Goal: Check status: Check status

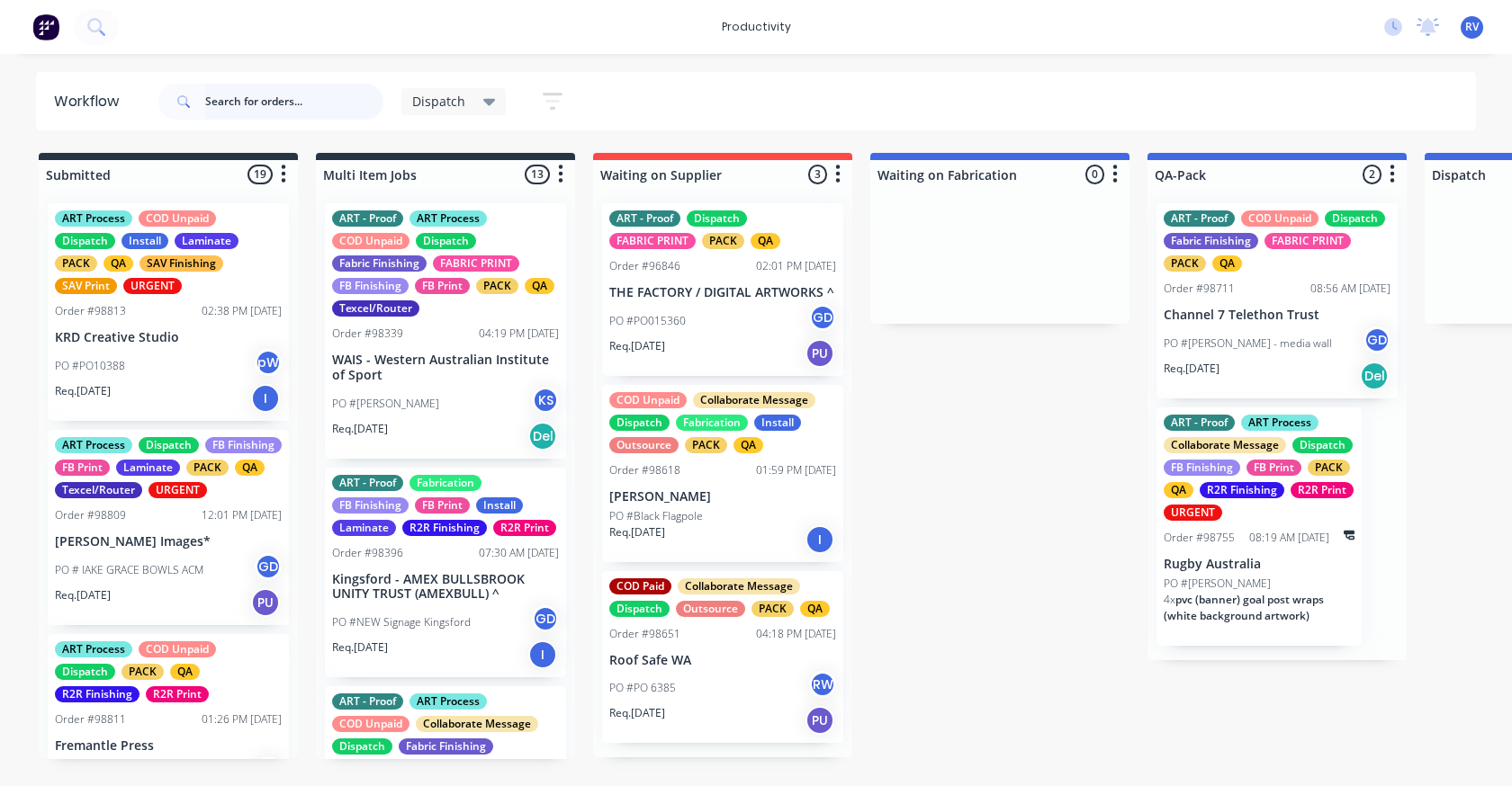
drag, startPoint x: 234, startPoint y: 94, endPoint x: 249, endPoint y: 103, distance: 17.5
click at [234, 94] on input "text" at bounding box center [295, 101] width 179 height 36
click at [251, 105] on input "text" at bounding box center [295, 101] width 179 height 36
click at [252, 104] on input "text" at bounding box center [295, 101] width 179 height 36
click at [249, 103] on input "text" at bounding box center [295, 101] width 179 height 36
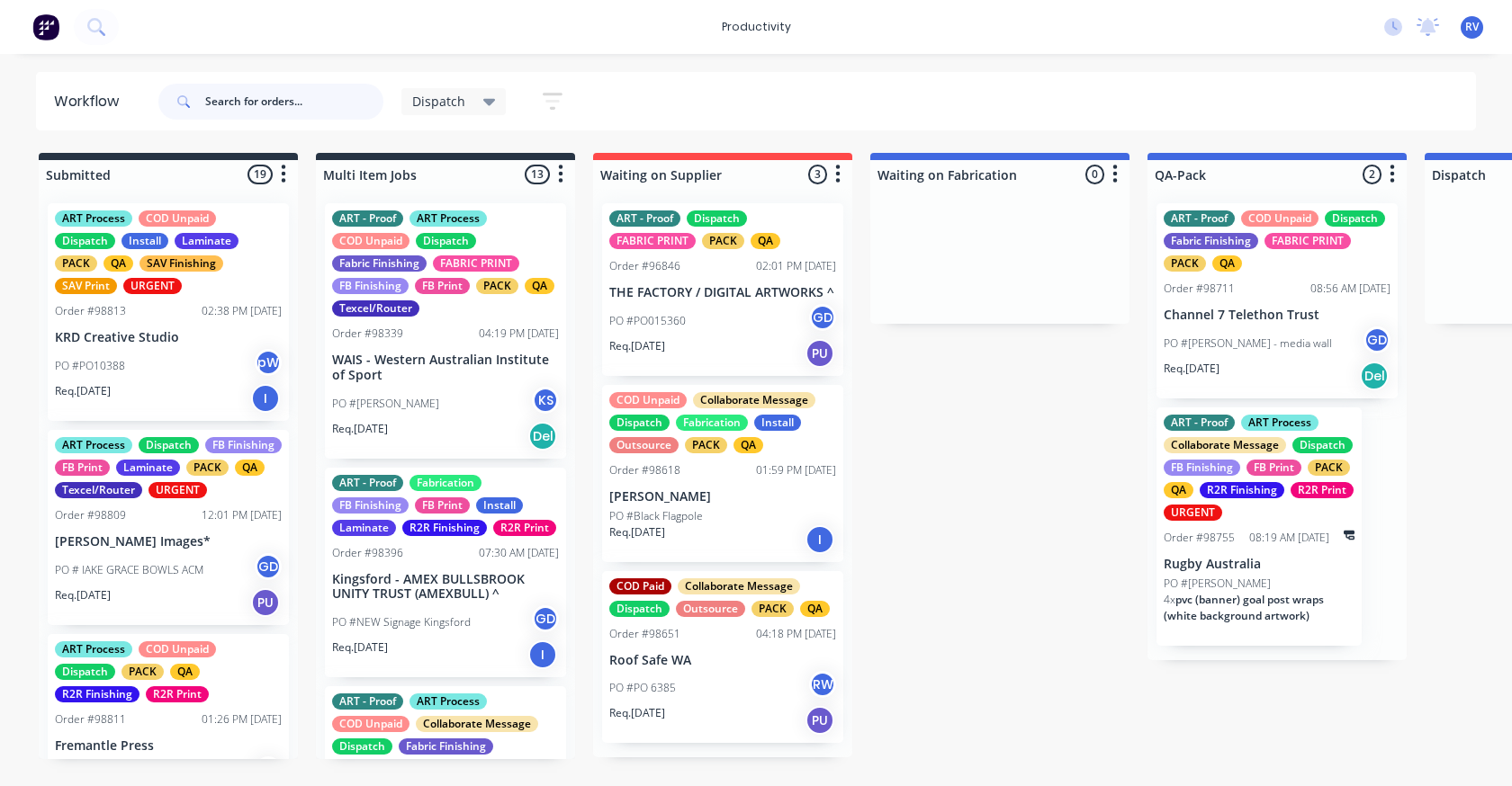
click at [246, 101] on input "text" at bounding box center [295, 101] width 179 height 36
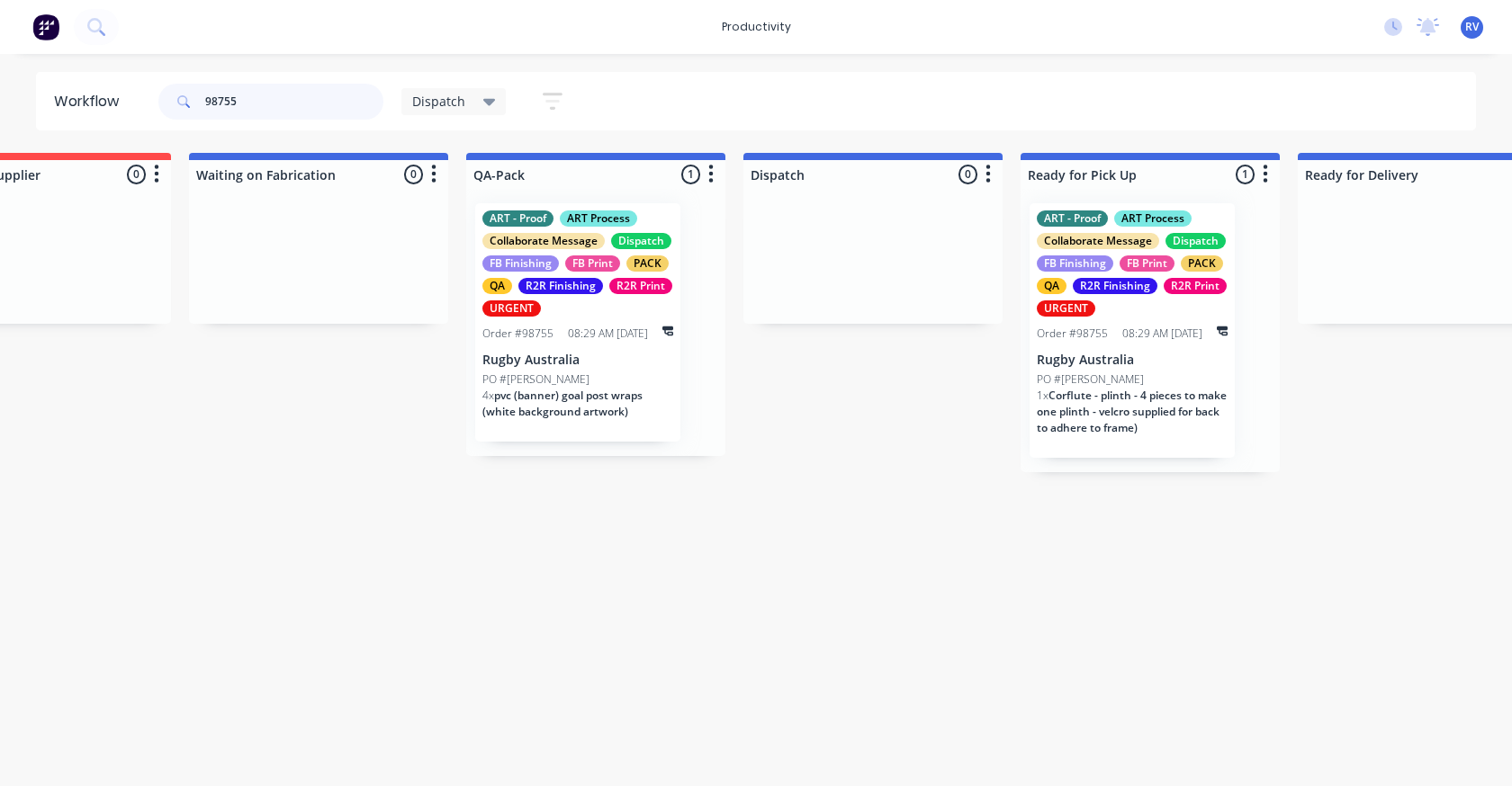
scroll to position [0, 753]
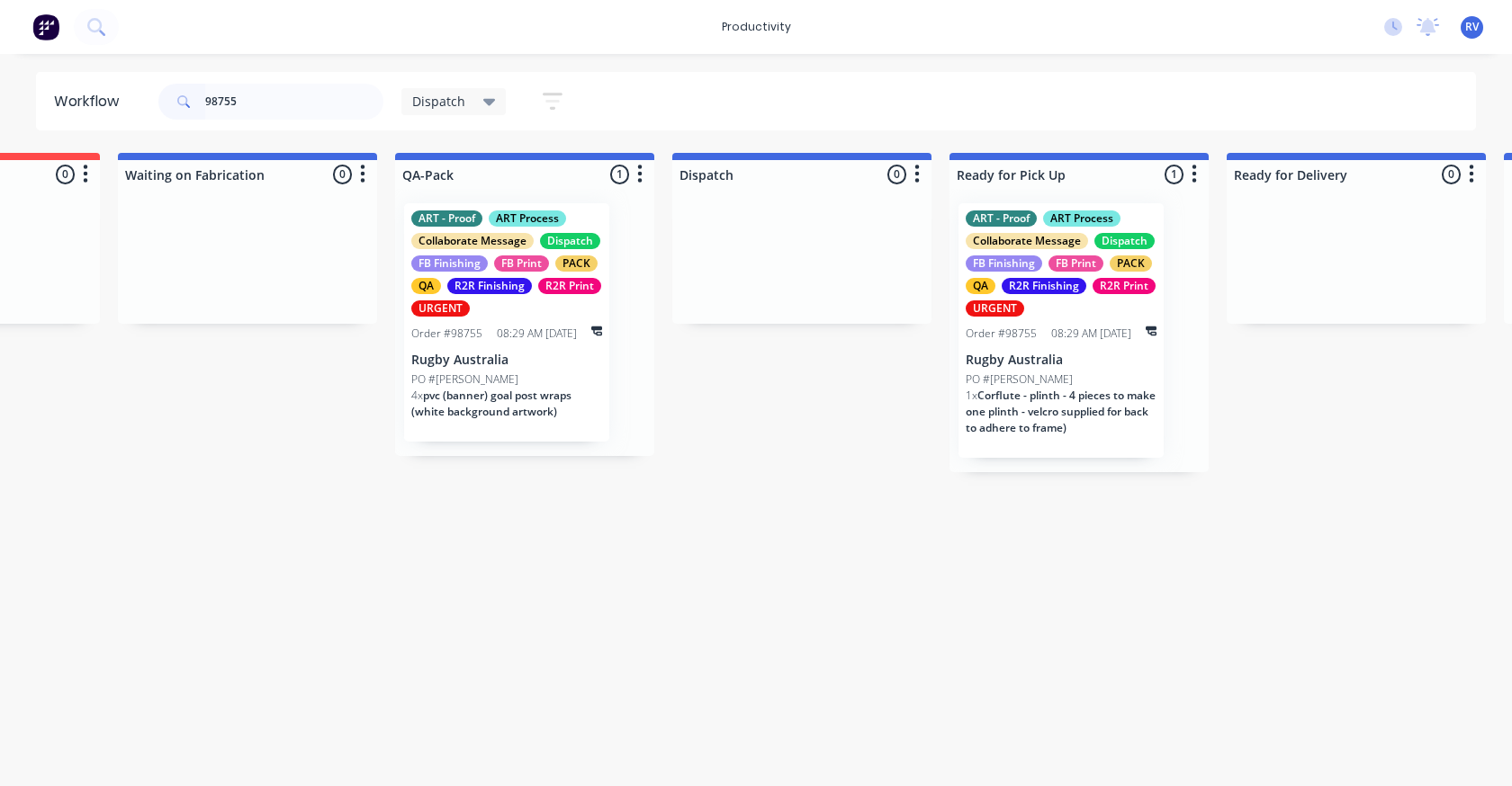
click at [1036, 371] on div "PO #[PERSON_NAME]" at bounding box center [1061, 379] width 191 height 16
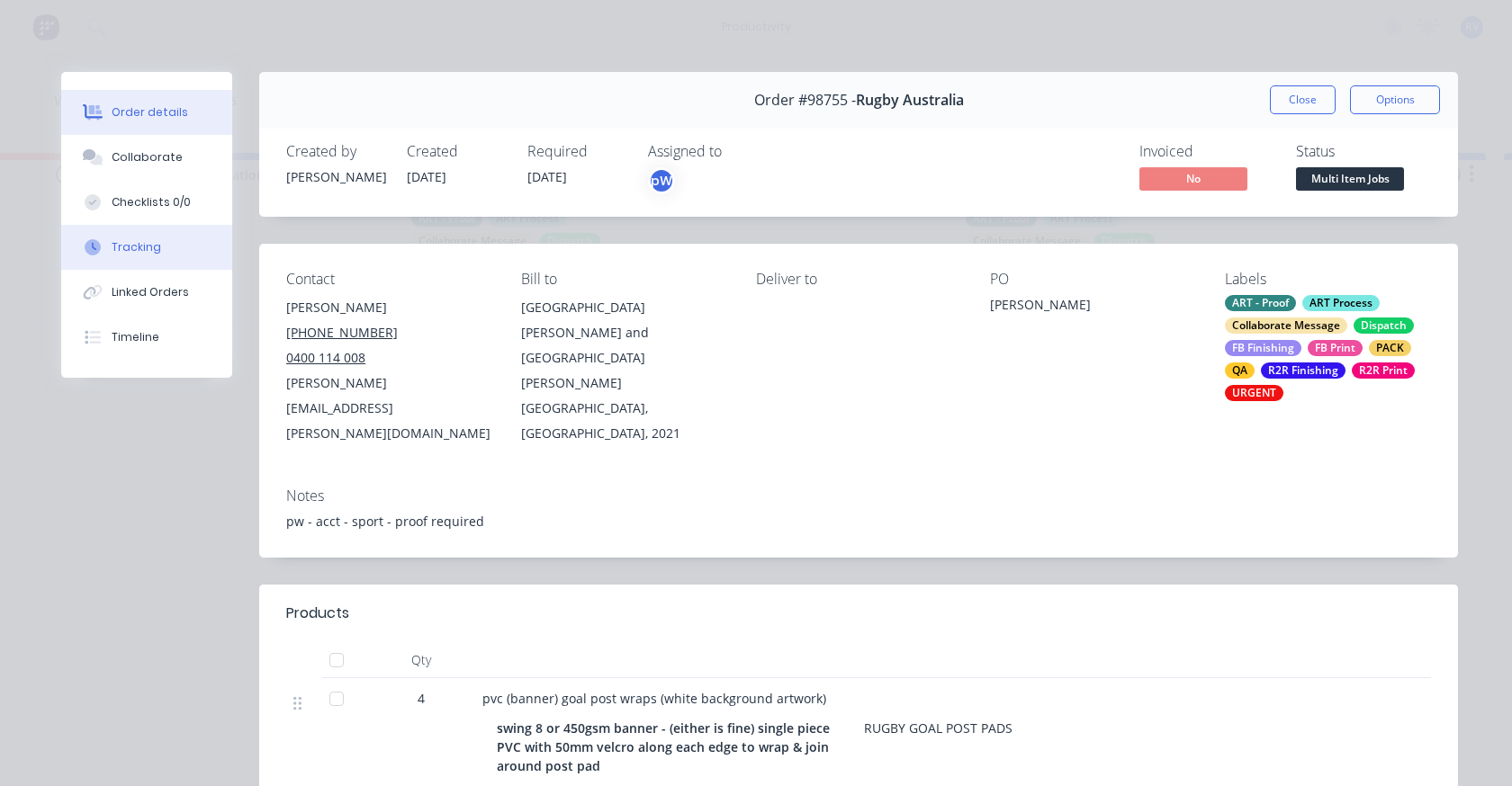
click at [125, 233] on button "Tracking" at bounding box center [147, 247] width 171 height 45
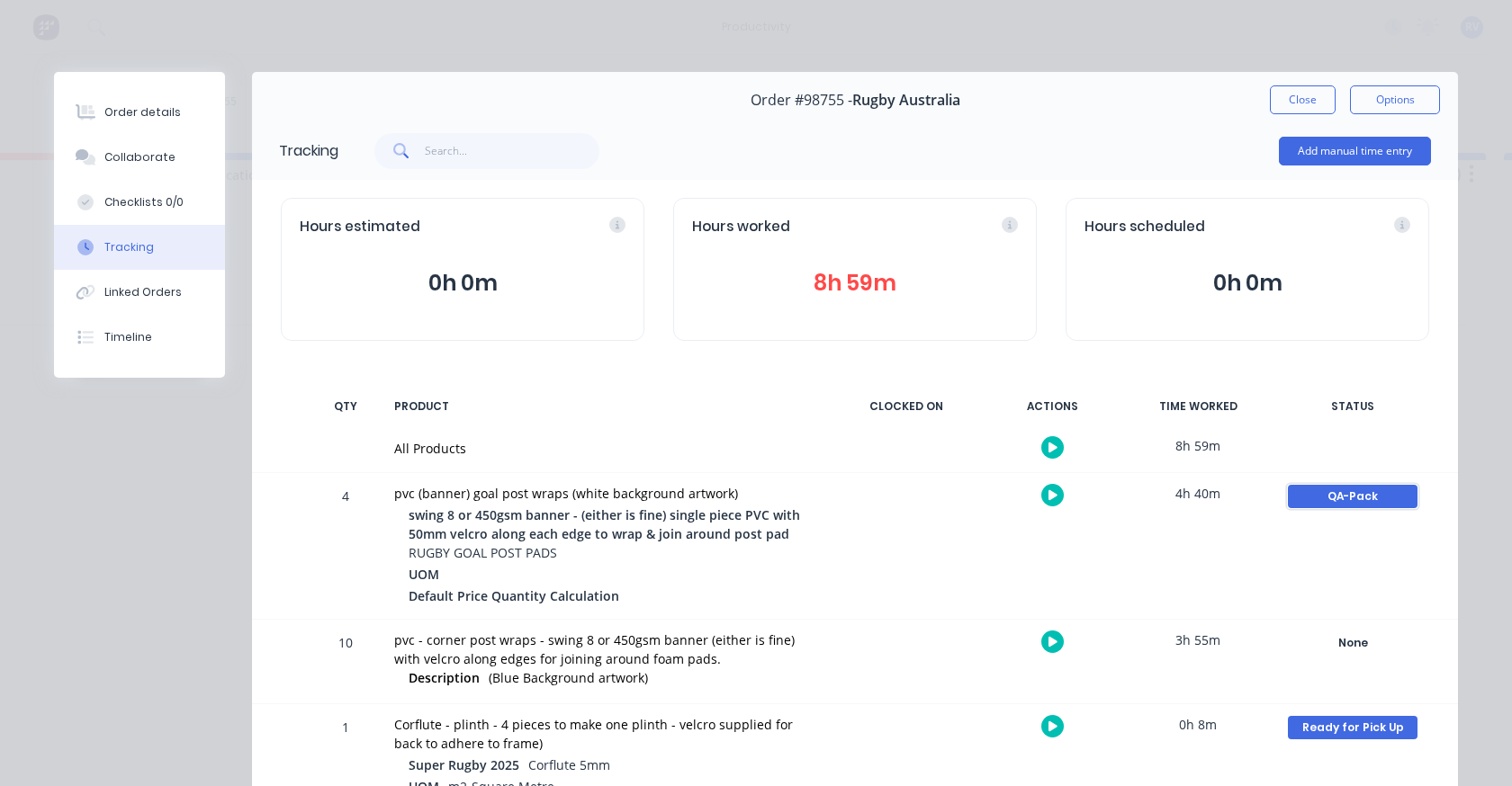
drag, startPoint x: 1324, startPoint y: 508, endPoint x: 1293, endPoint y: 508, distance: 31.0
click at [1324, 507] on div "QA-Pack" at bounding box center [1352, 496] width 129 height 23
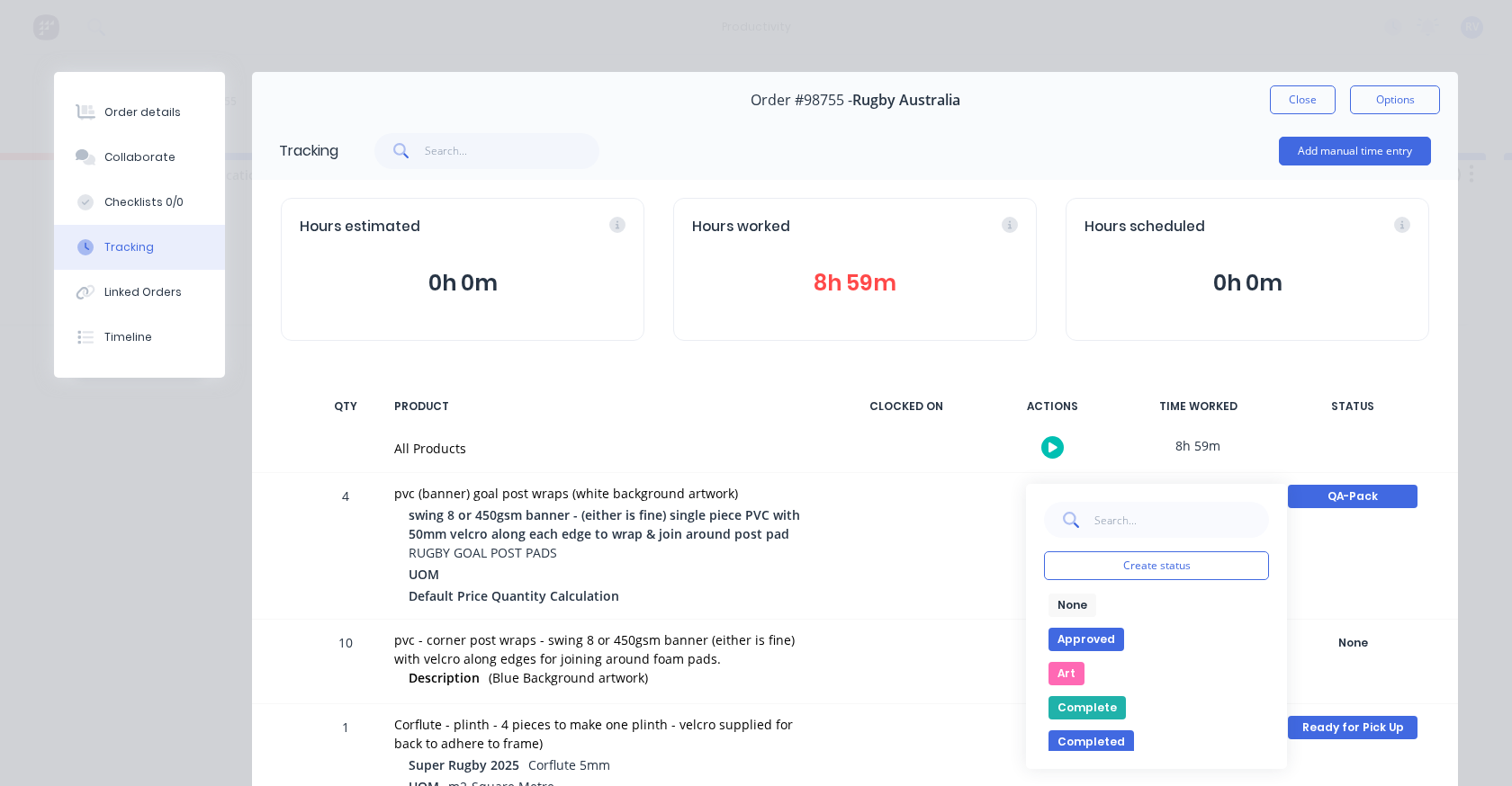
click at [1064, 606] on button "None" at bounding box center [1072, 605] width 47 height 23
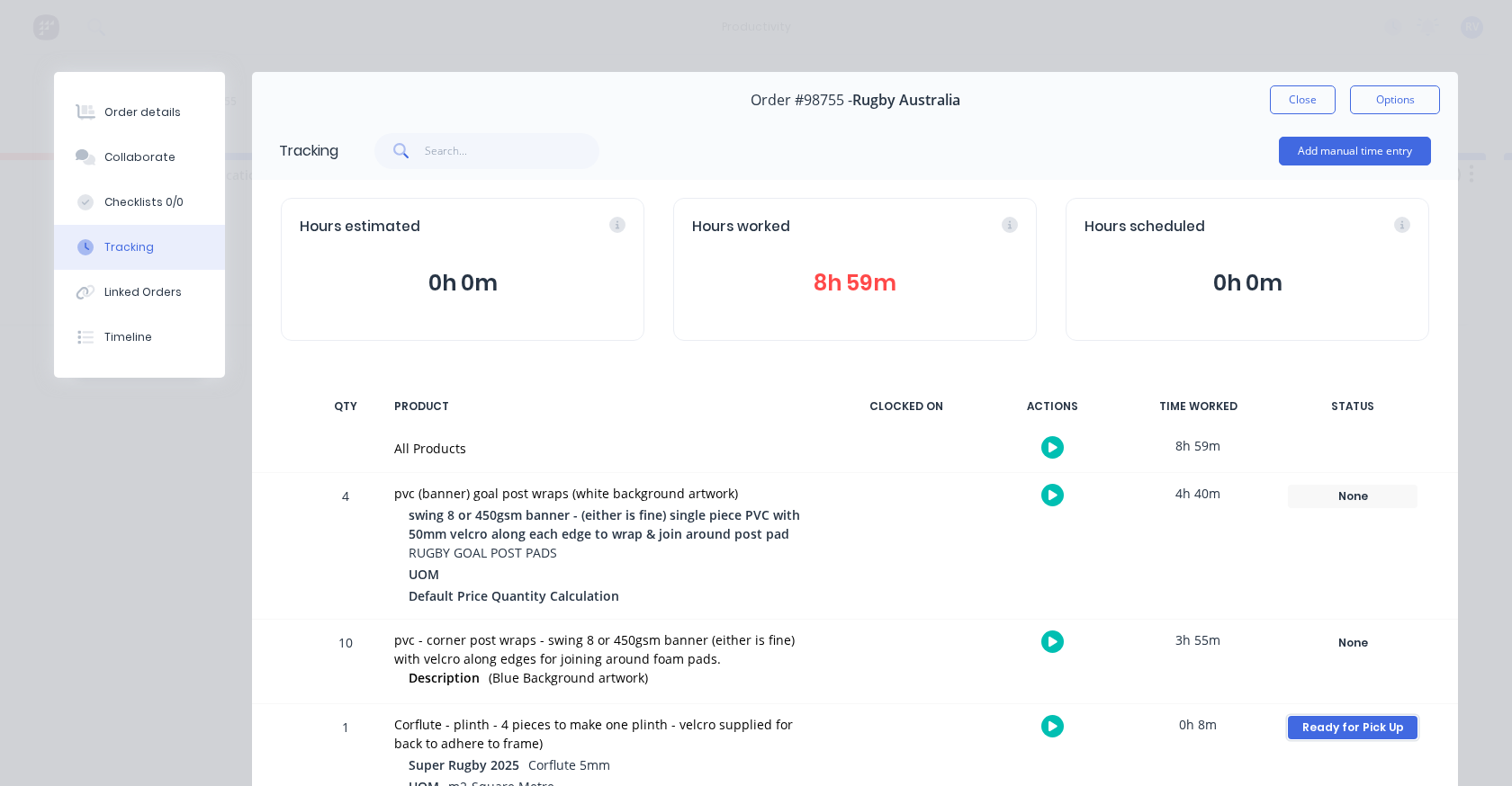
click at [1309, 726] on div "Ready for Pick Up" at bounding box center [1352, 727] width 129 height 23
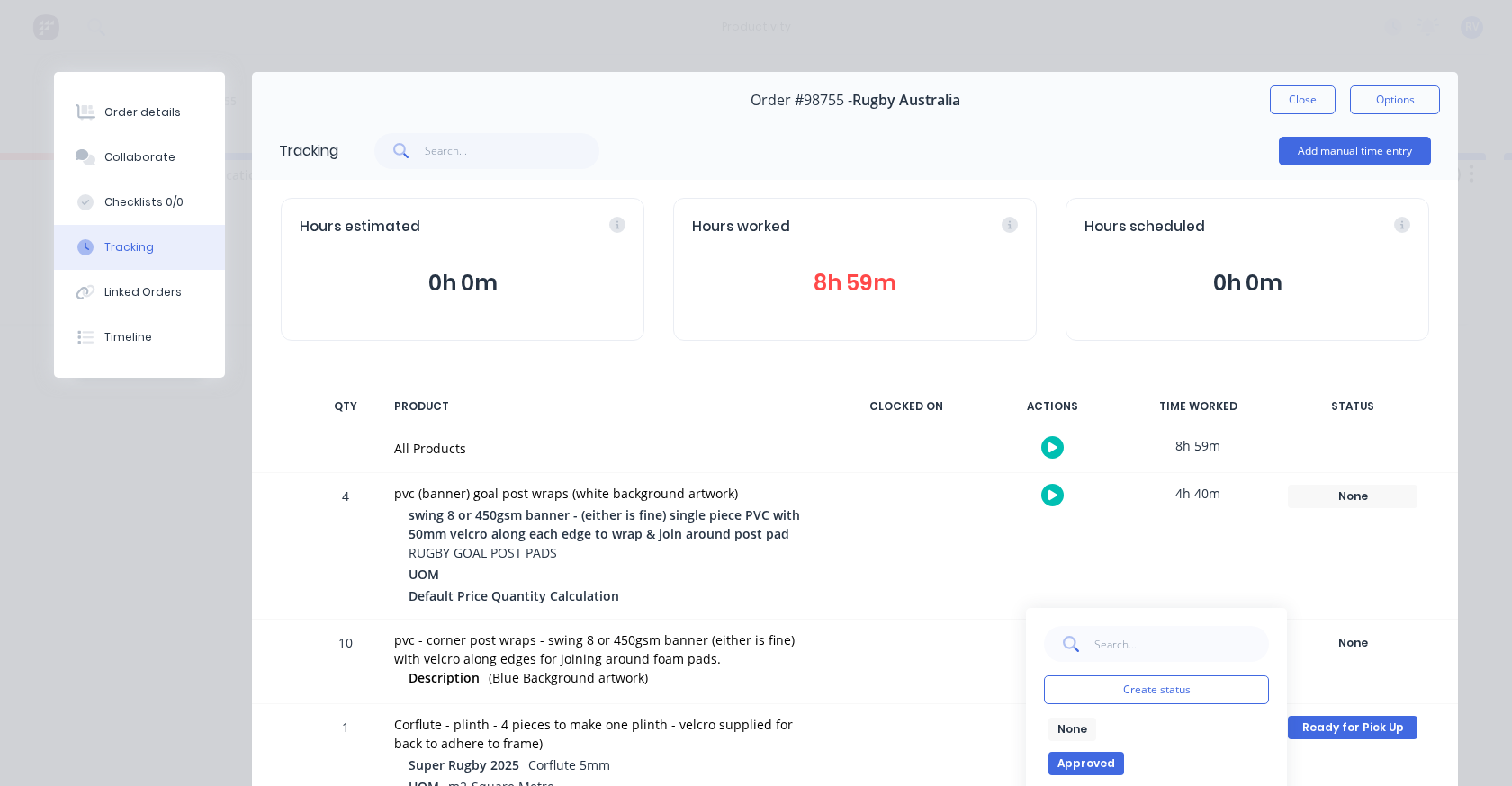
click at [1058, 728] on button "None" at bounding box center [1072, 729] width 47 height 23
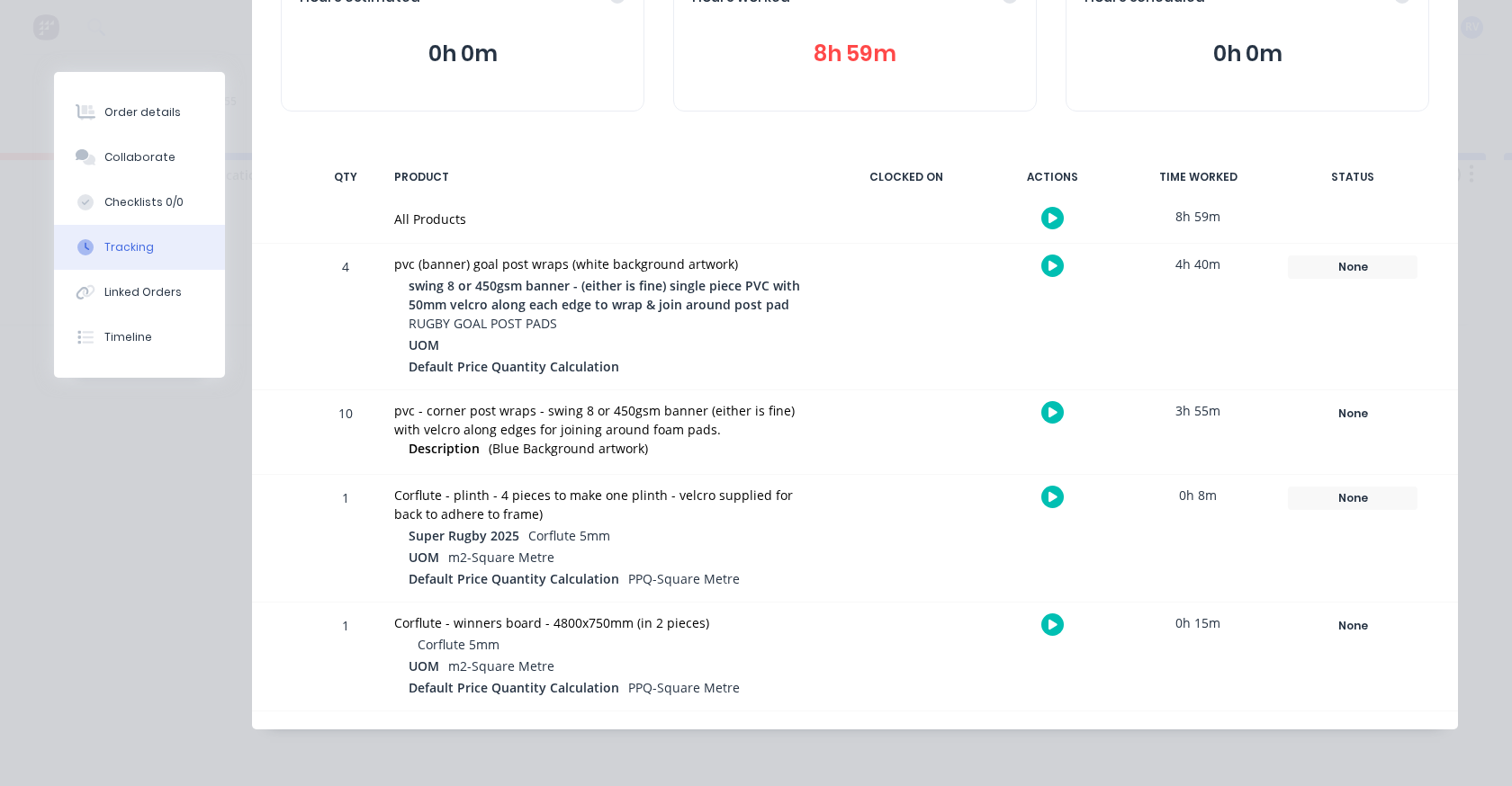
scroll to position [0, 0]
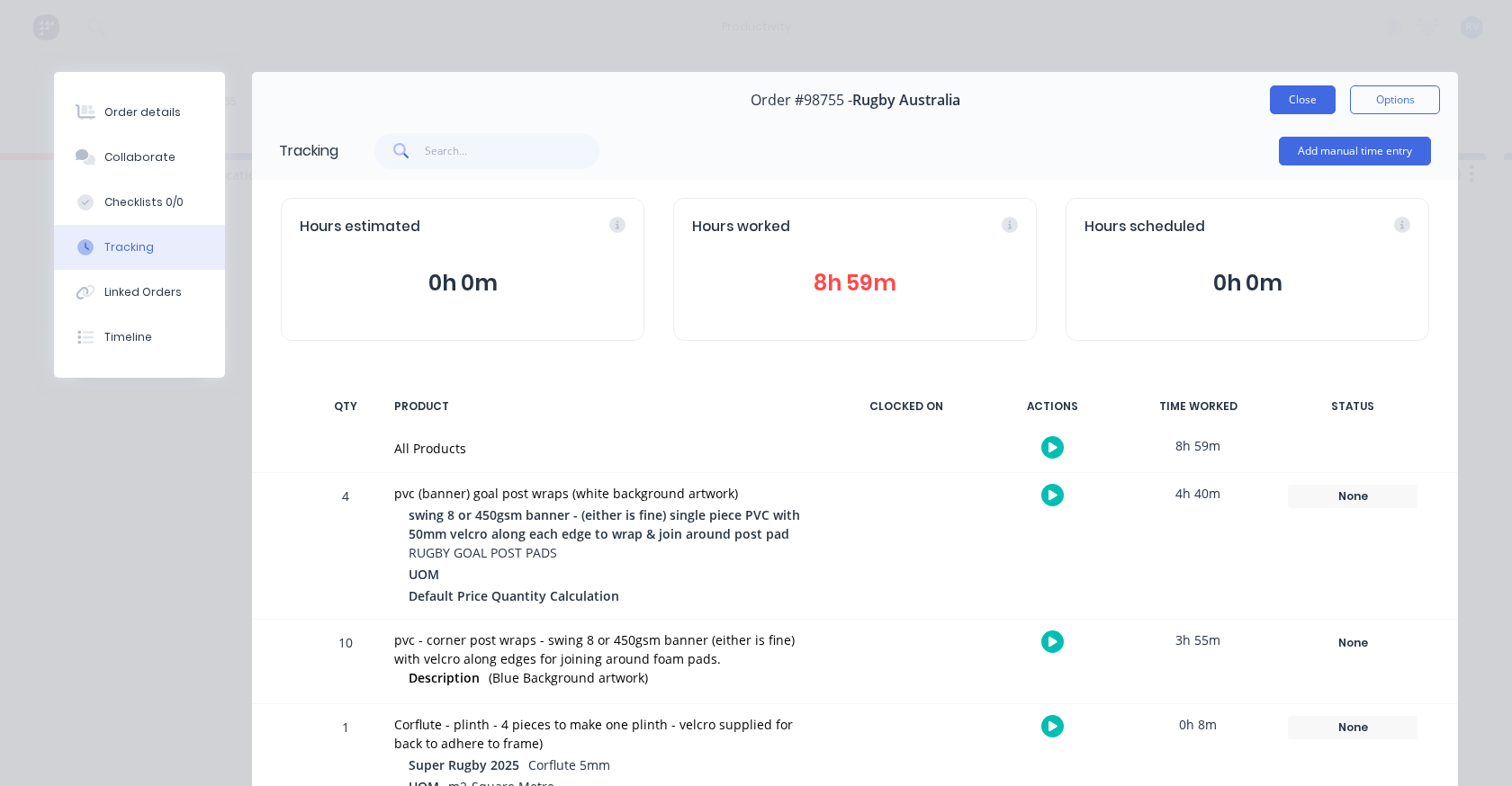
click at [1296, 110] on button "Close" at bounding box center [1303, 100] width 66 height 29
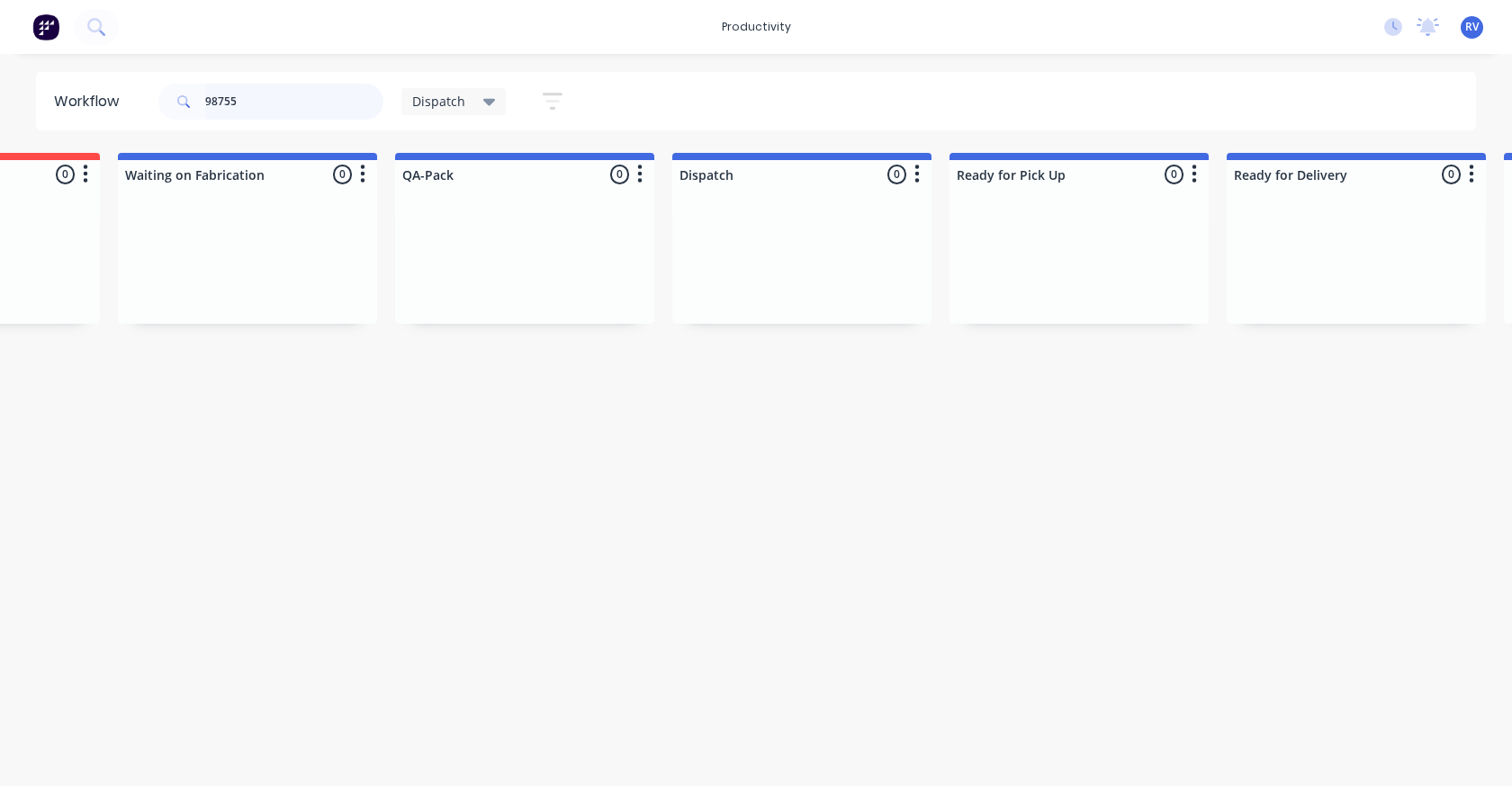
click at [256, 100] on input "98755" at bounding box center [295, 101] width 179 height 36
type input "98755"
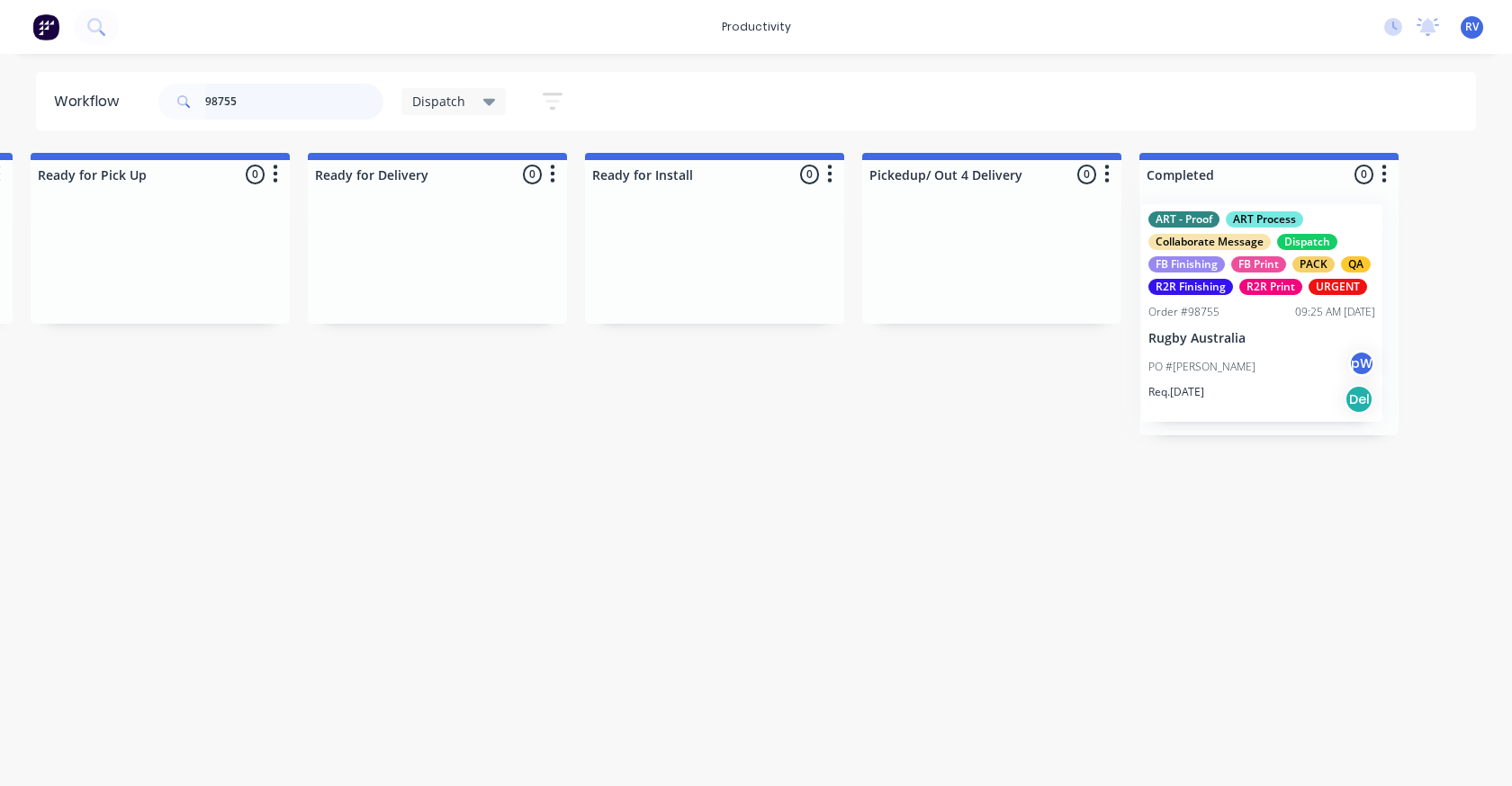
drag, startPoint x: 284, startPoint y: 340, endPoint x: 1235, endPoint y: 340, distance: 951.0
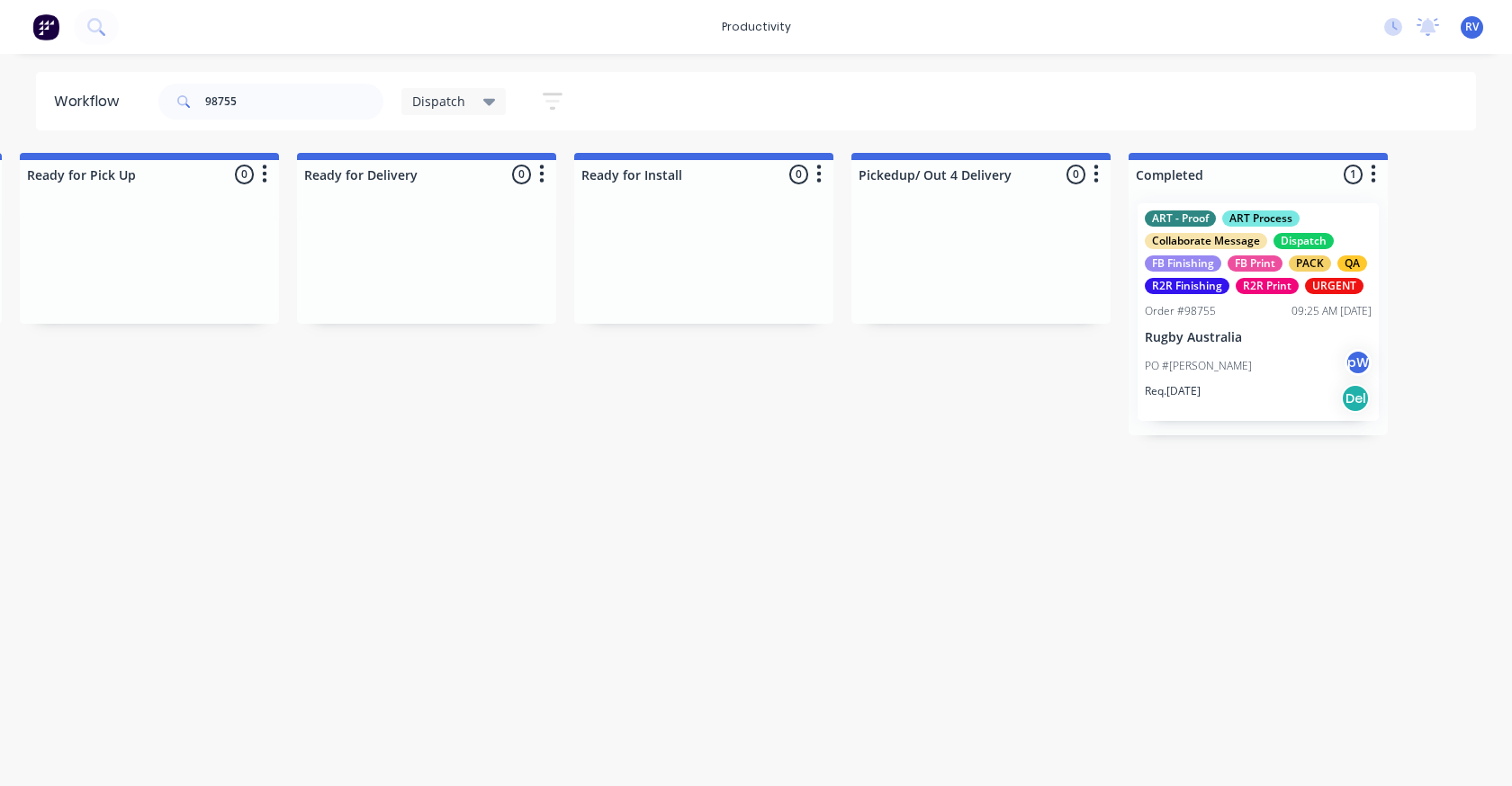
click at [446, 96] on span "Dispatch" at bounding box center [438, 101] width 53 height 19
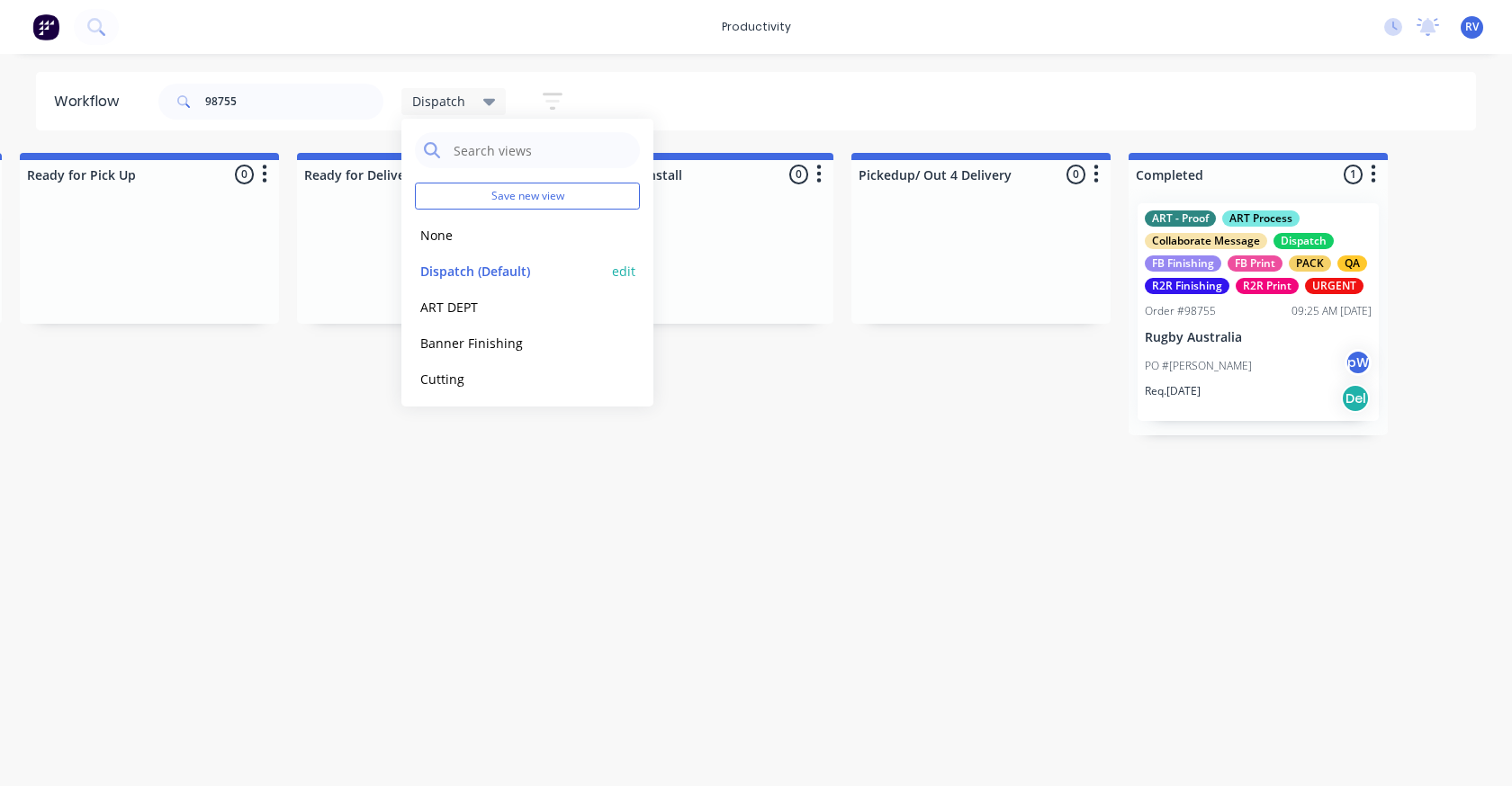
click at [466, 267] on button "Dispatch (Default)" at bounding box center [511, 272] width 192 height 20
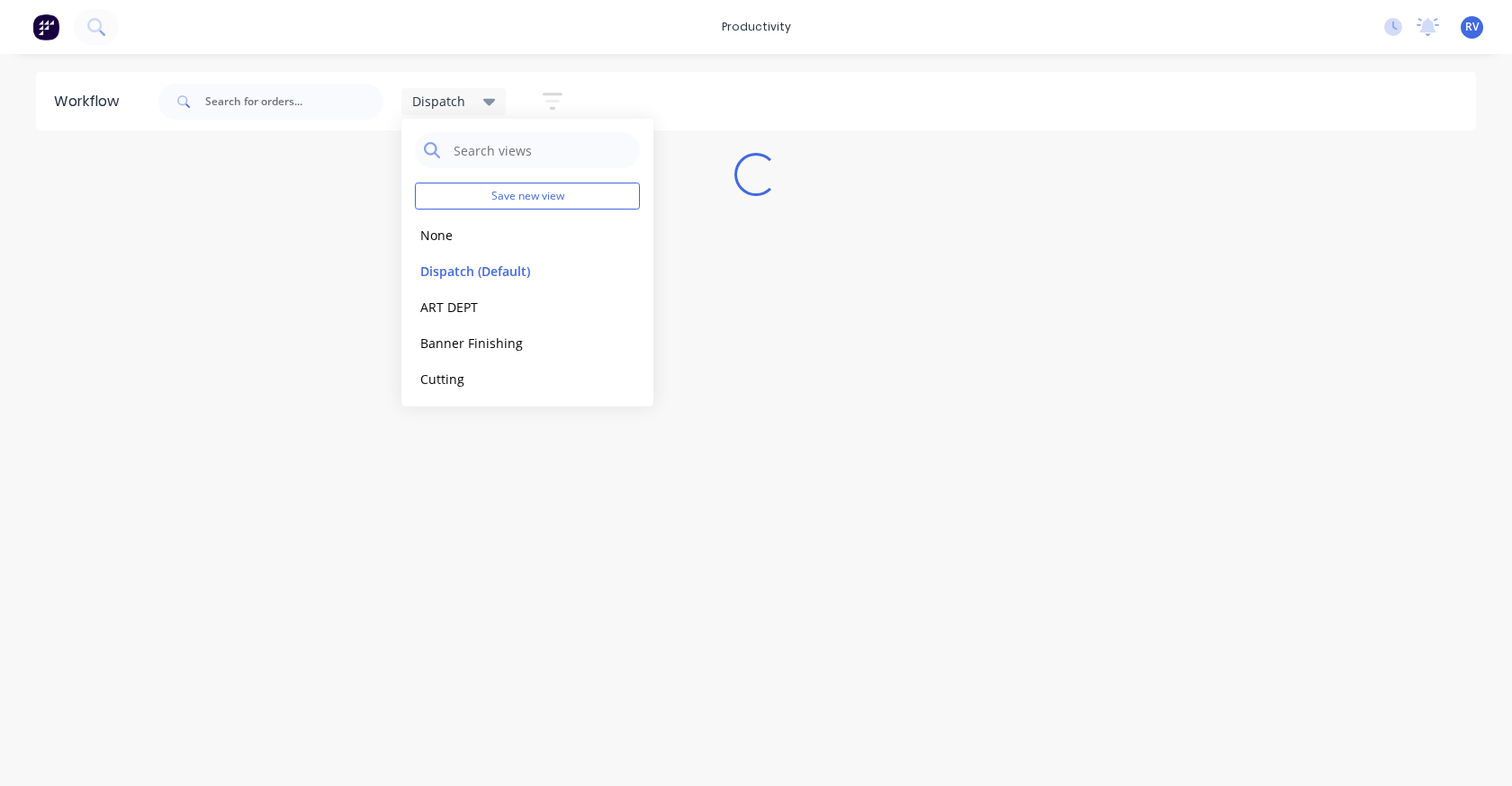
scroll to position [0, 0]
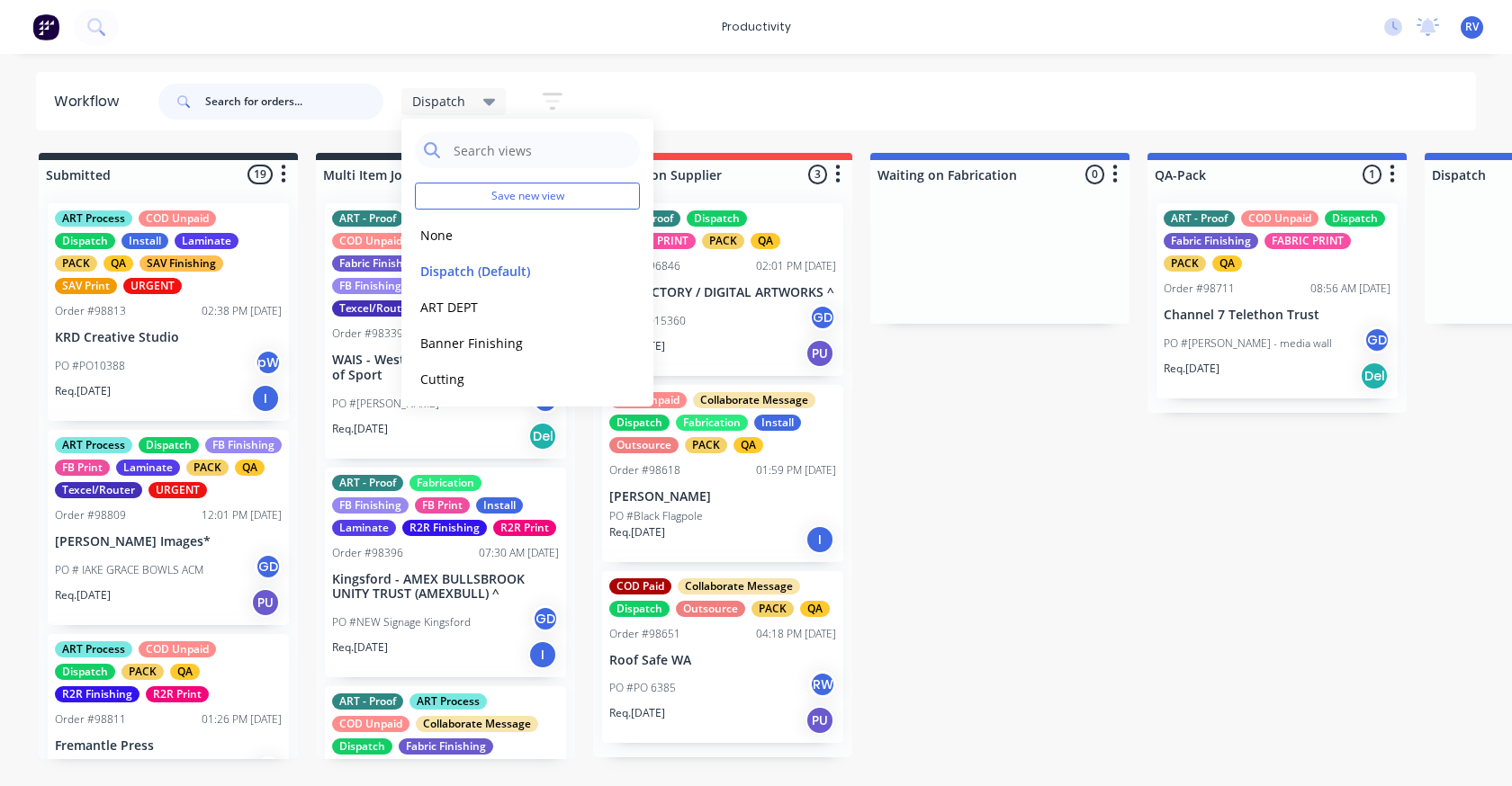
click at [267, 103] on input "text" at bounding box center [295, 101] width 179 height 36
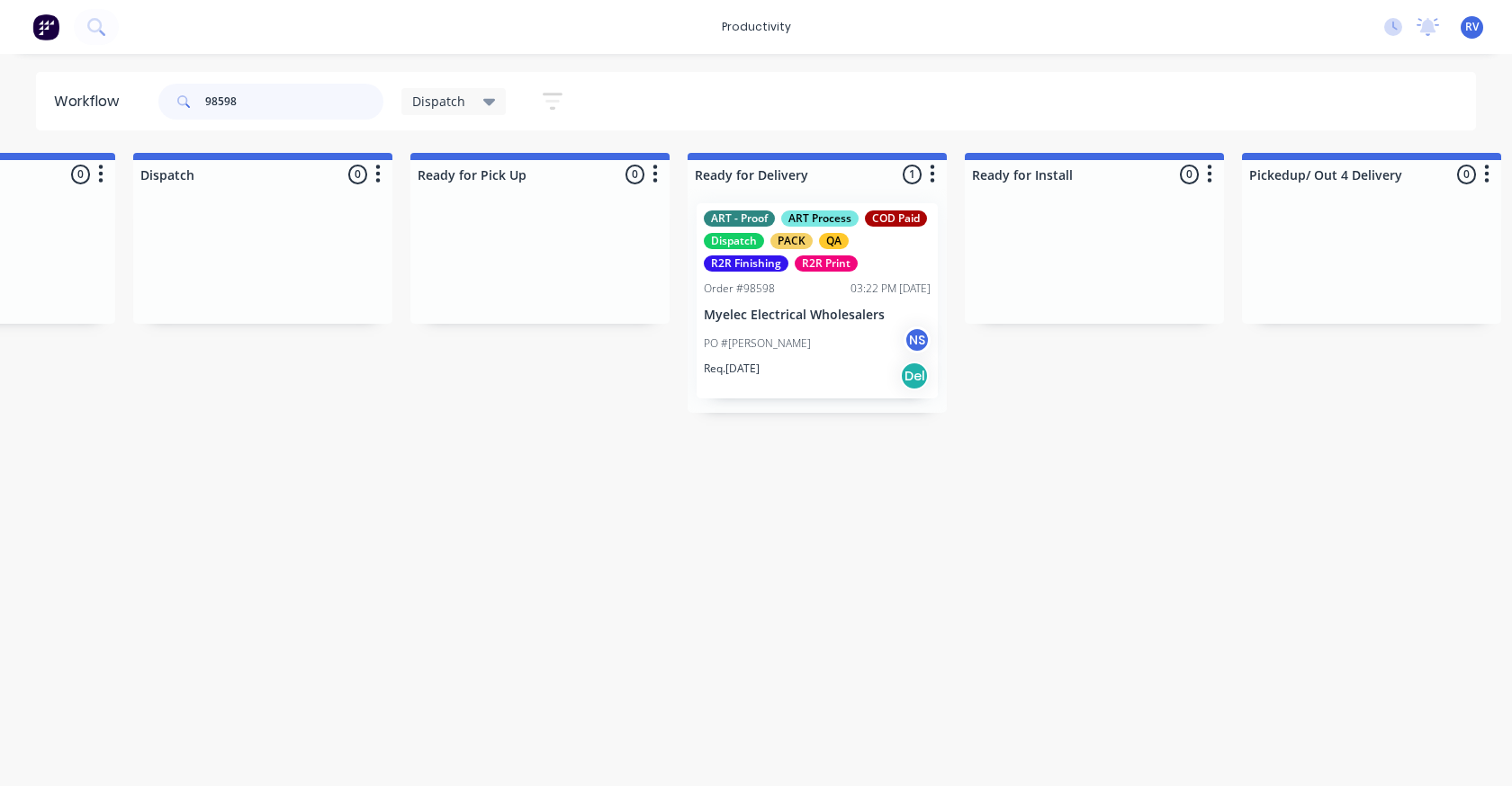
scroll to position [0, 1460]
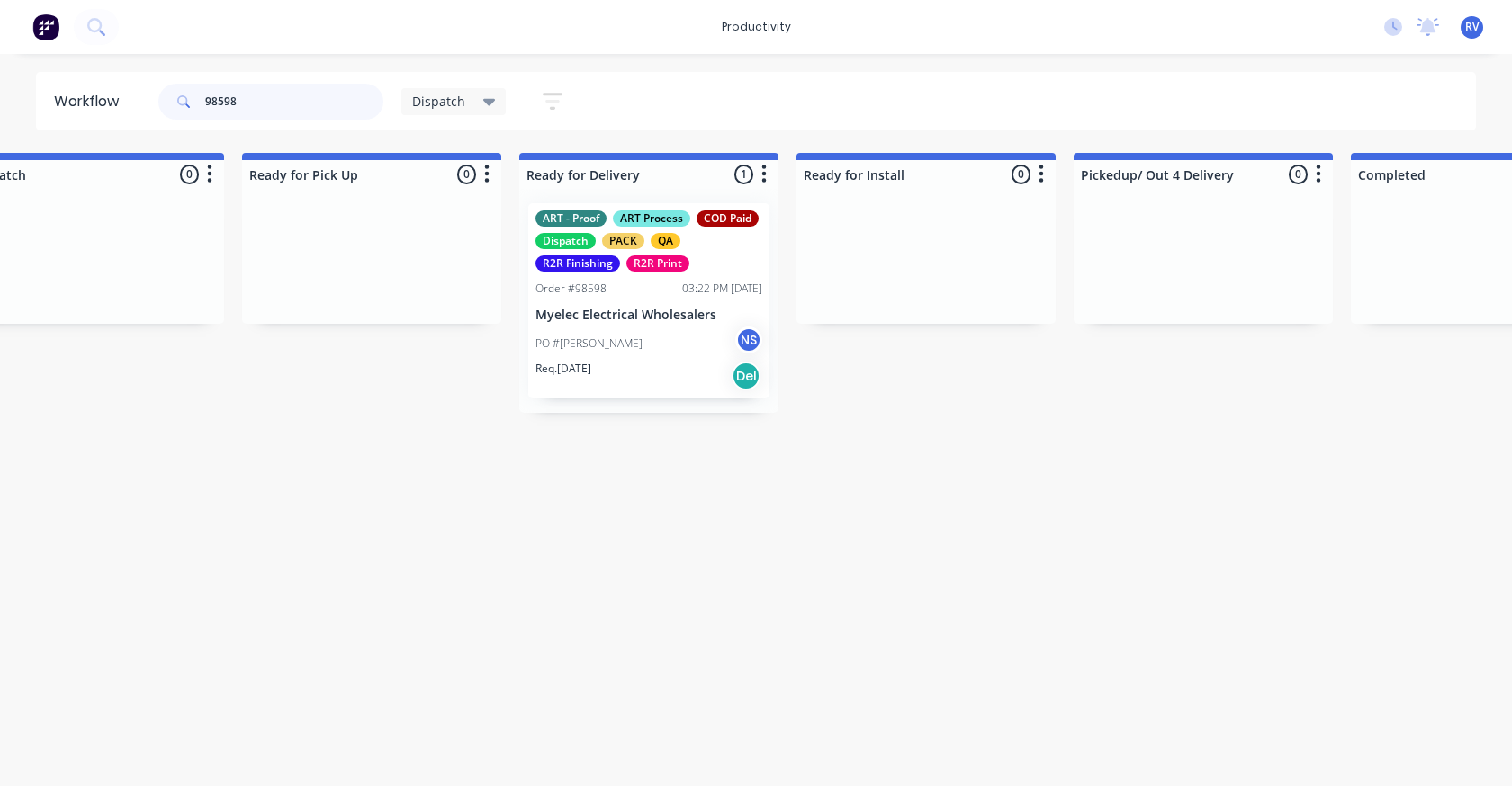
type input "98598"
click at [650, 389] on div "Req. [DATE] Del" at bounding box center [649, 376] width 227 height 31
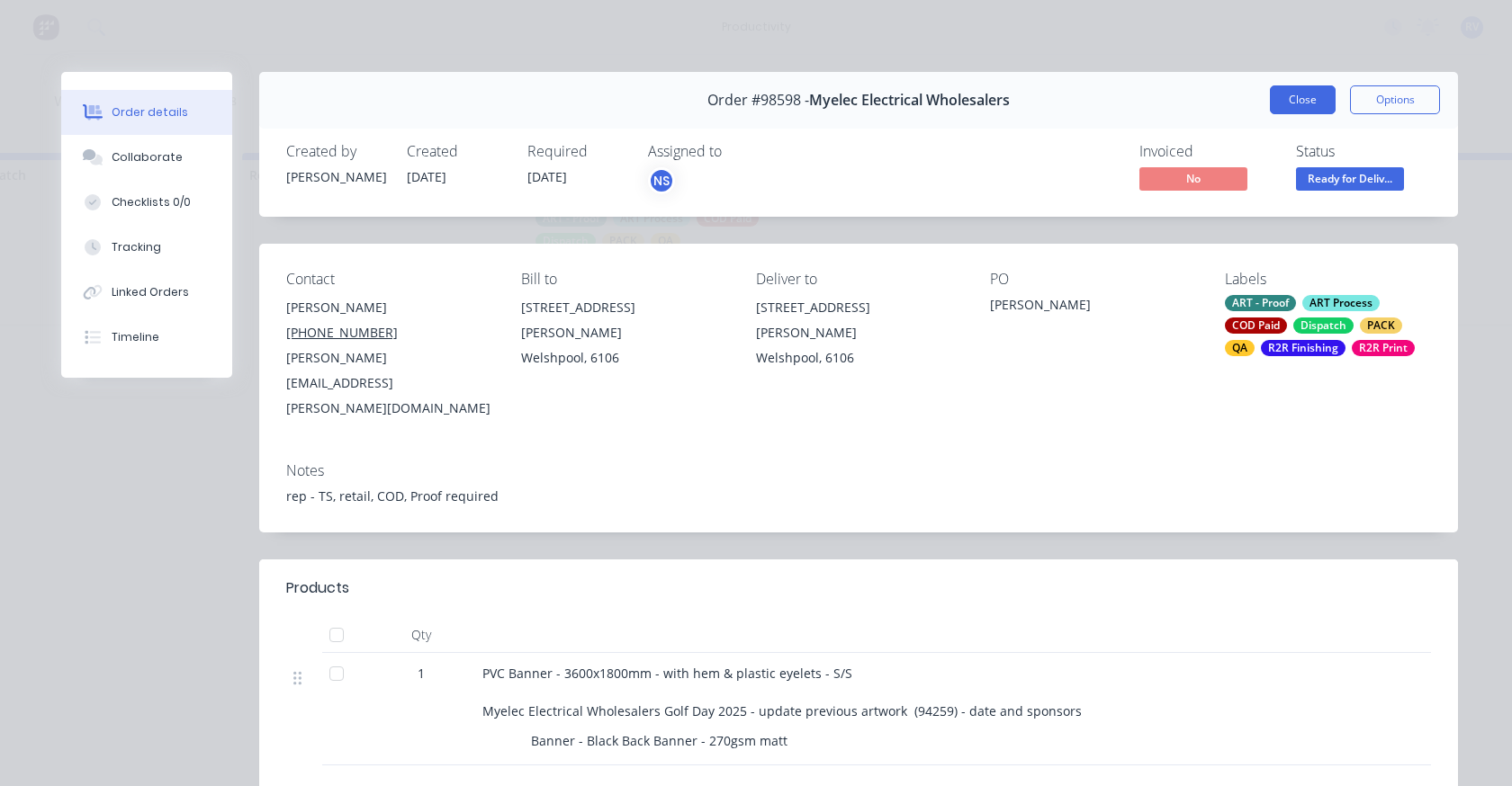
click at [1300, 98] on button "Close" at bounding box center [1303, 100] width 66 height 29
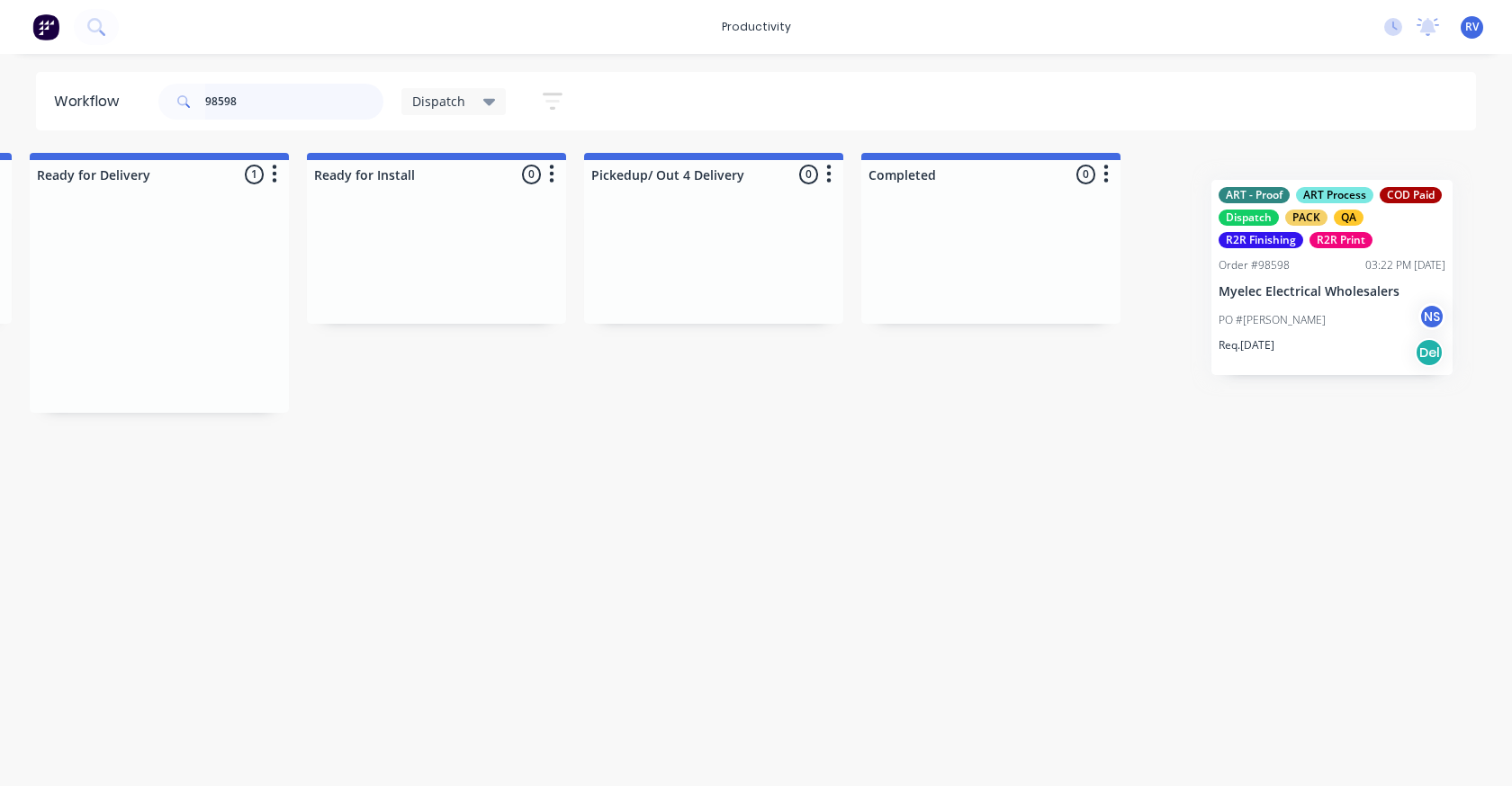
scroll to position [0, 1967]
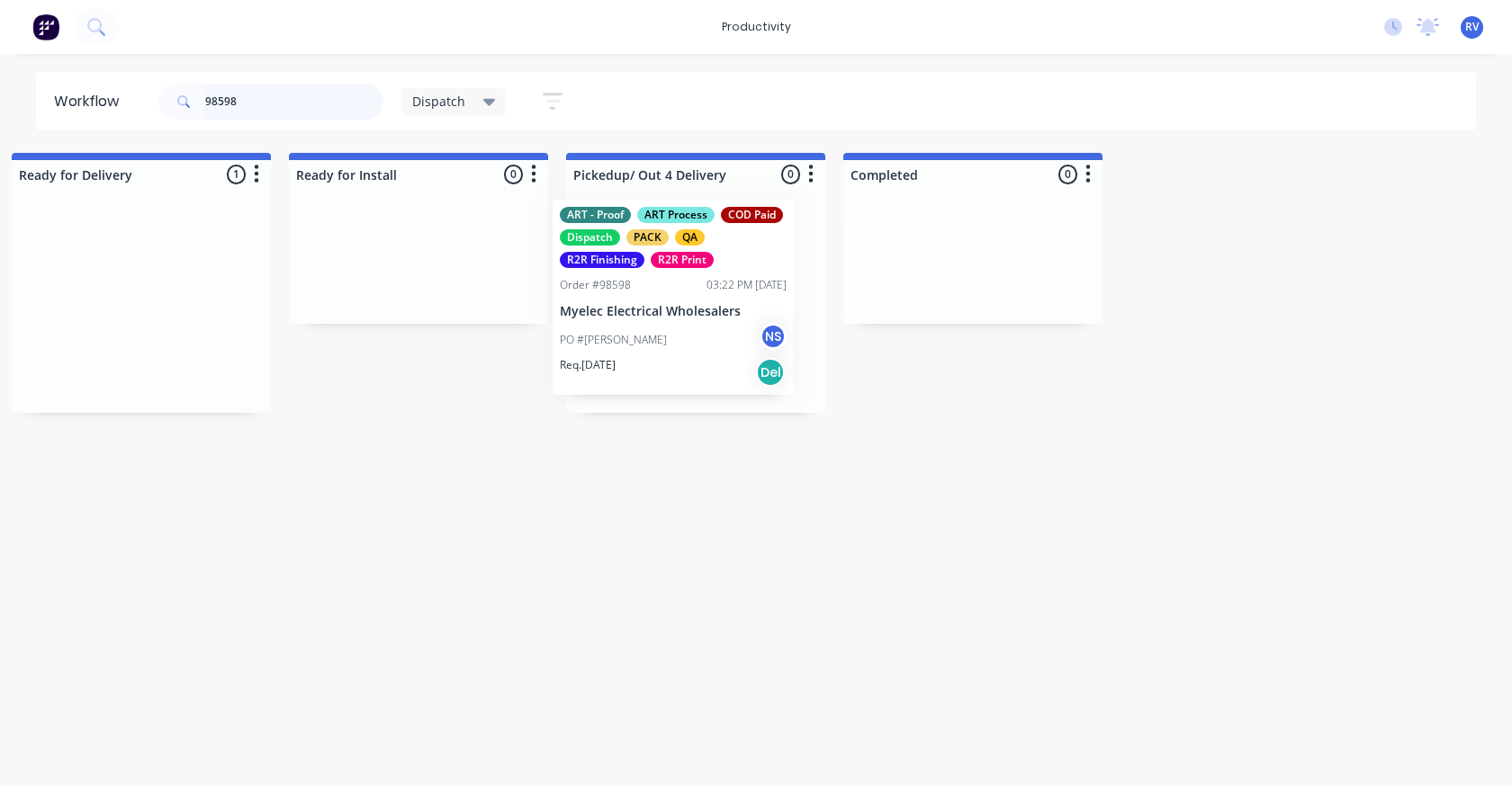
drag, startPoint x: 653, startPoint y: 343, endPoint x: 678, endPoint y: 317, distance: 36.1
click at [680, 329] on div "Submitted 0 Sort By Created date Required date Order number Customer name Most …" at bounding box center [1477, 283] width 6916 height 260
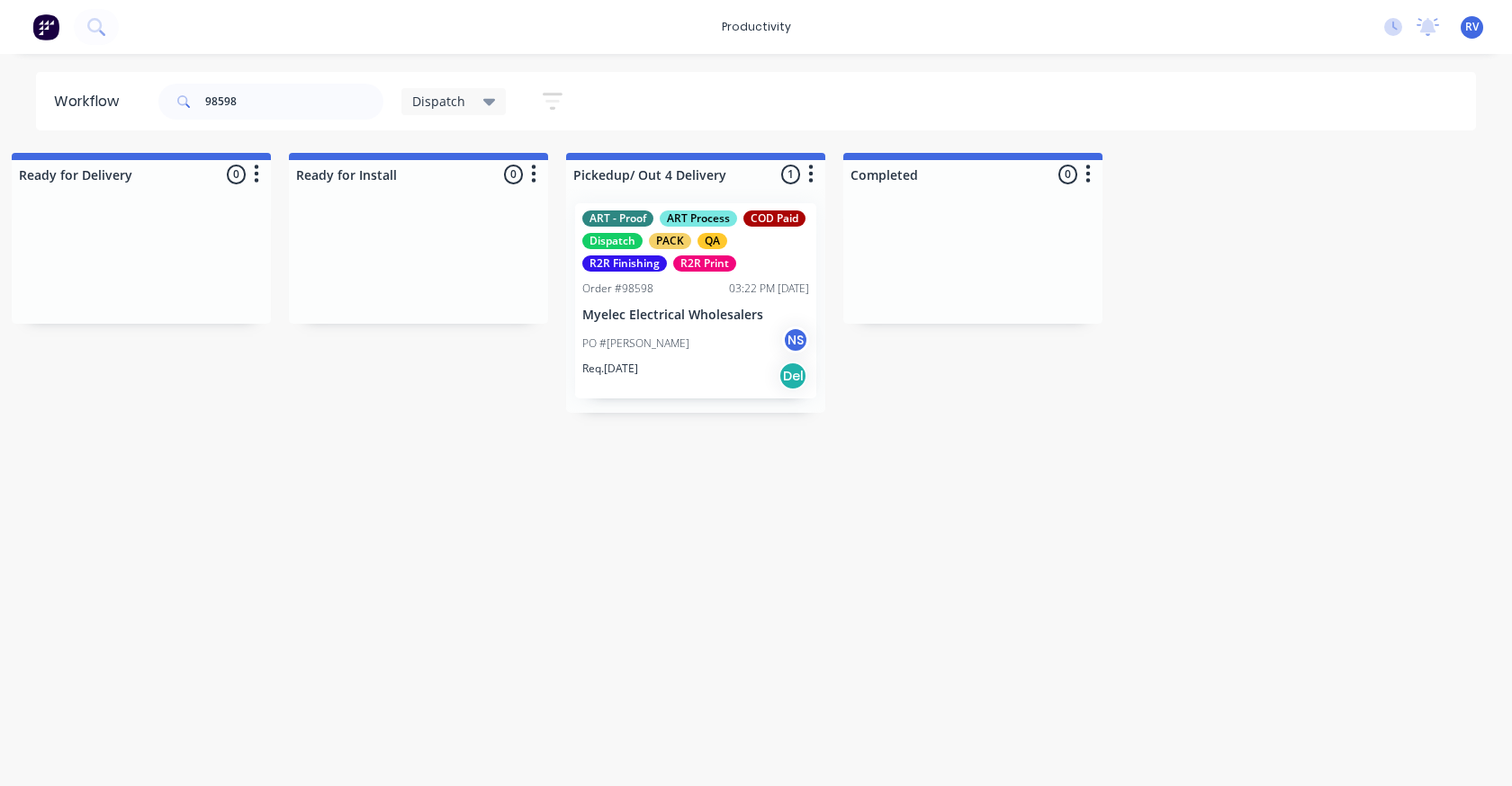
click at [436, 105] on span "Dispatch" at bounding box center [438, 101] width 53 height 19
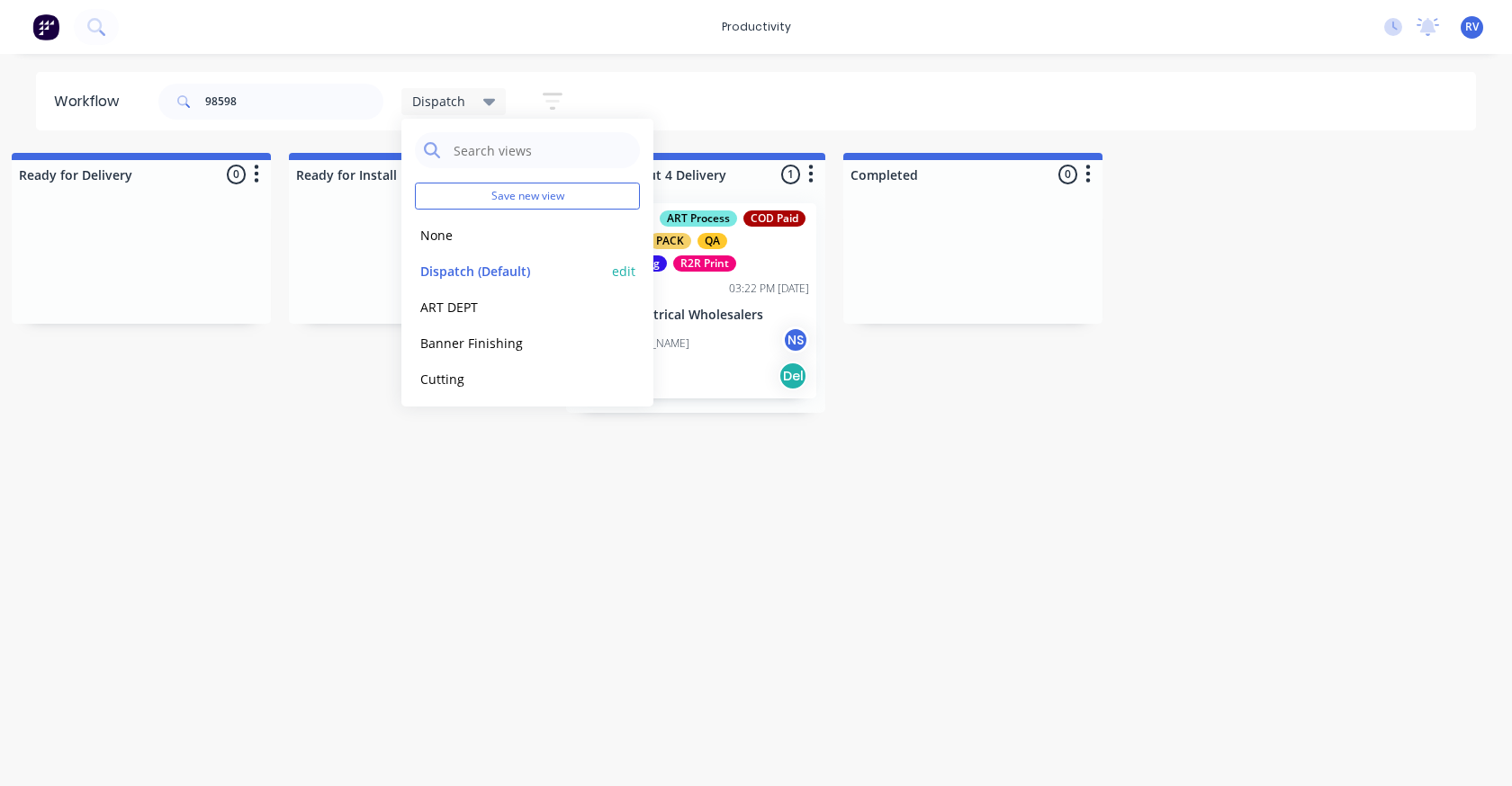
click at [449, 265] on button "Dispatch (Default)" at bounding box center [511, 272] width 192 height 20
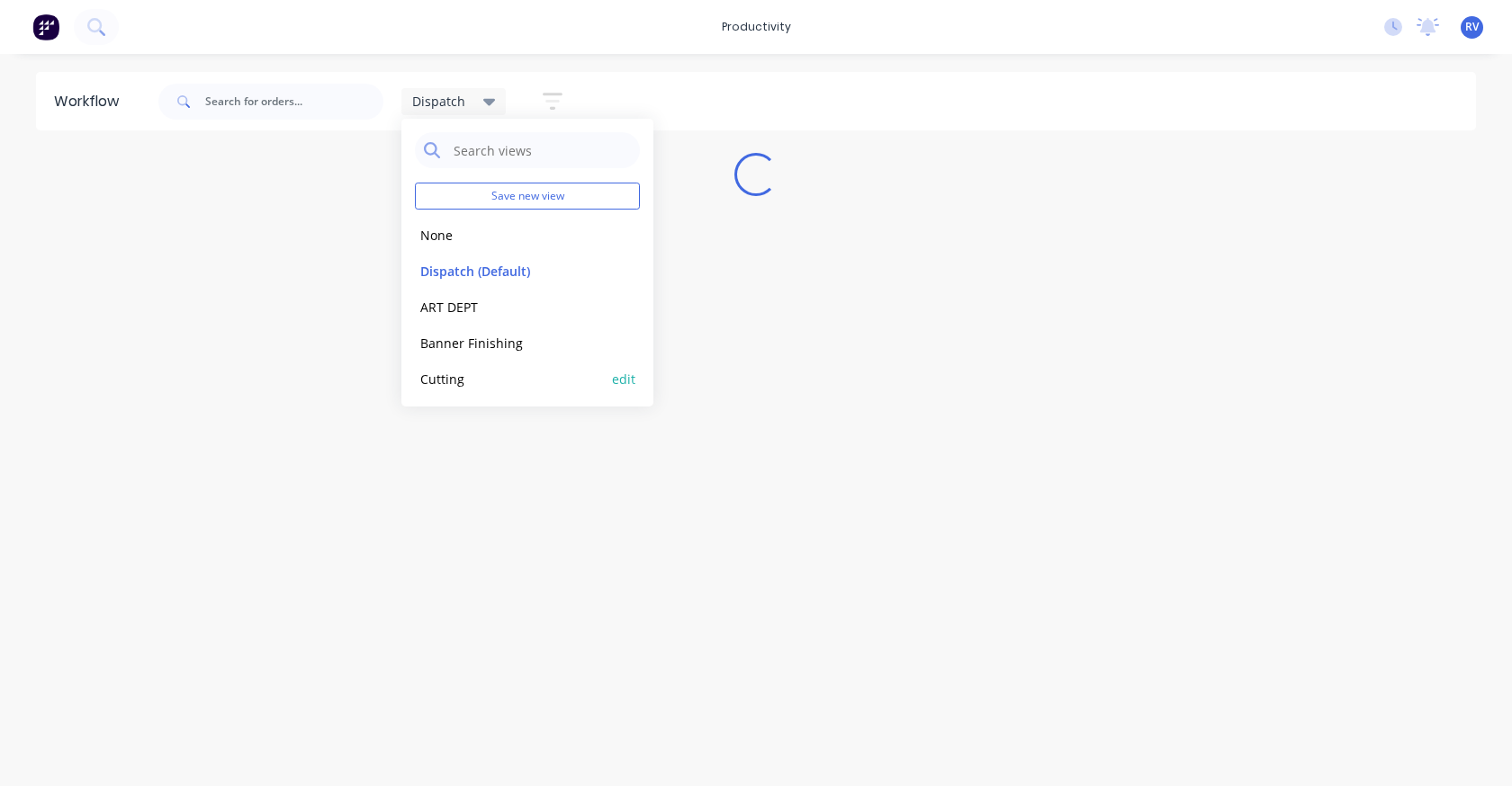
scroll to position [0, 0]
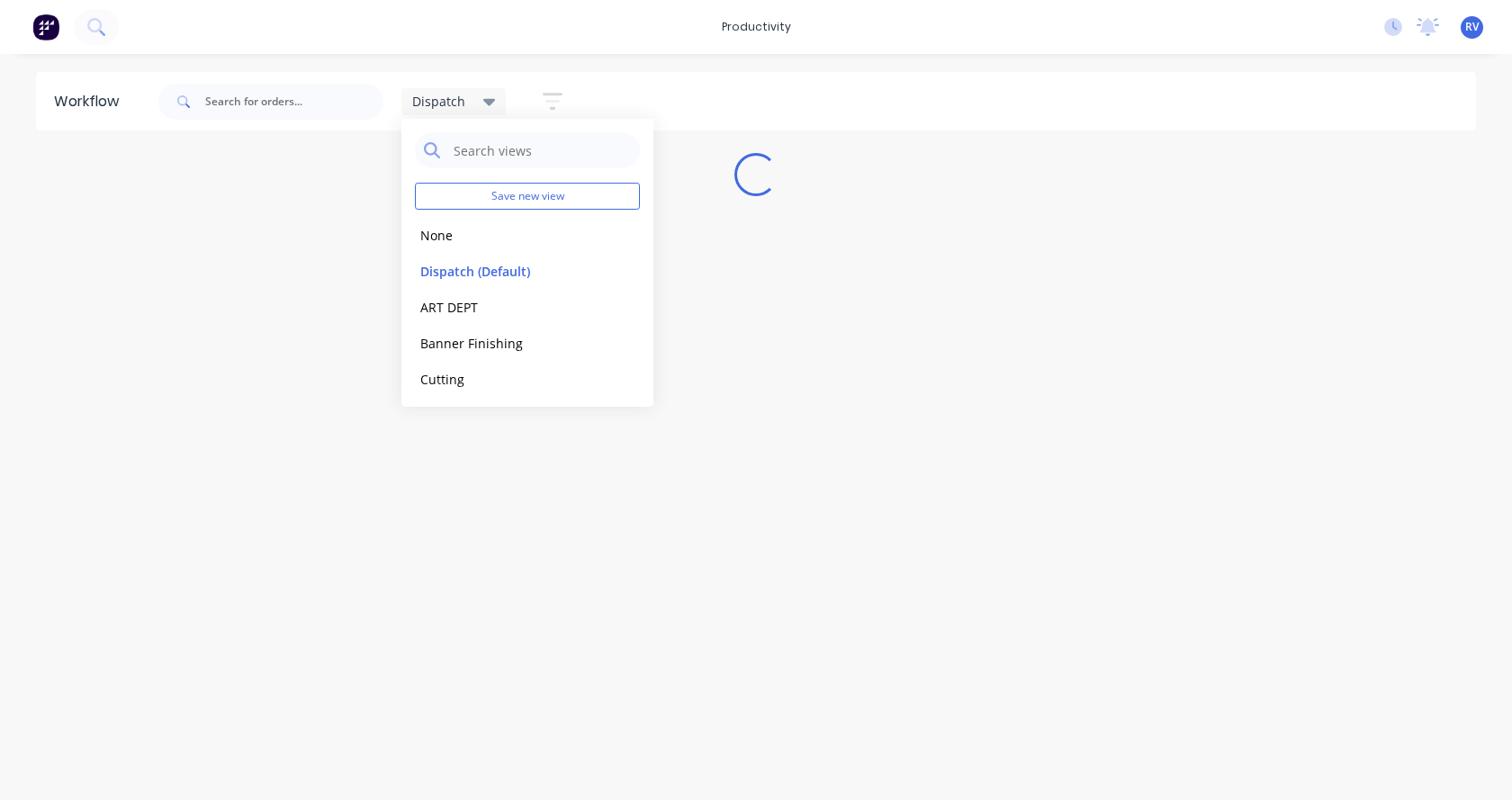
click at [400, 452] on div "Workflow Dispatch Save new view None edit Dispatch (Default) edit ART DEPT edit…" at bounding box center [756, 418] width 1512 height 692
